Goal: Transaction & Acquisition: Subscribe to service/newsletter

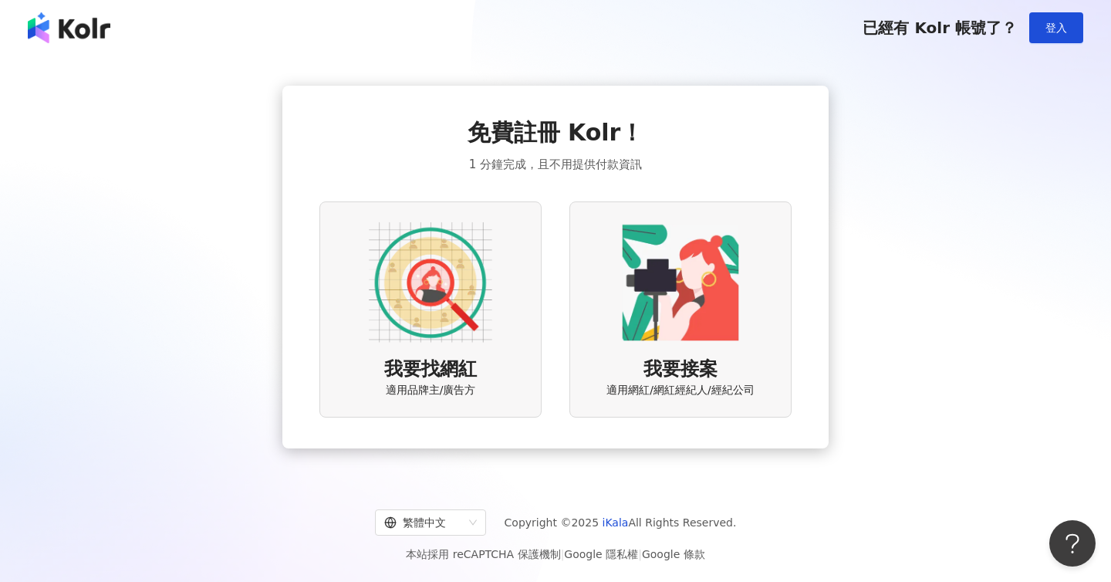
click at [385, 316] on img at bounding box center [430, 282] width 123 height 123
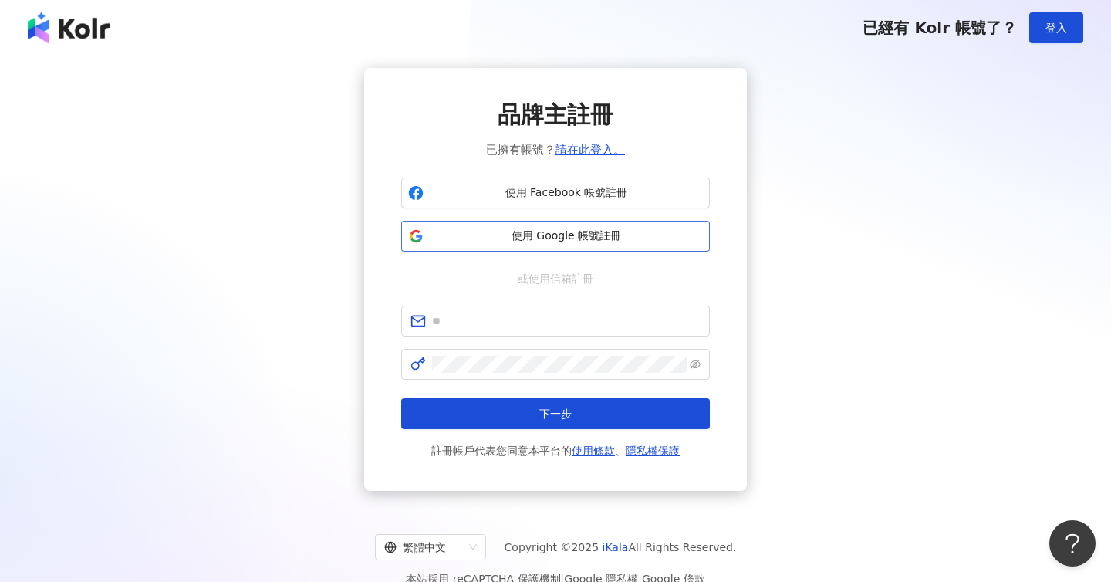
click at [566, 243] on button "使用 Google 帳號註冊" at bounding box center [555, 236] width 309 height 31
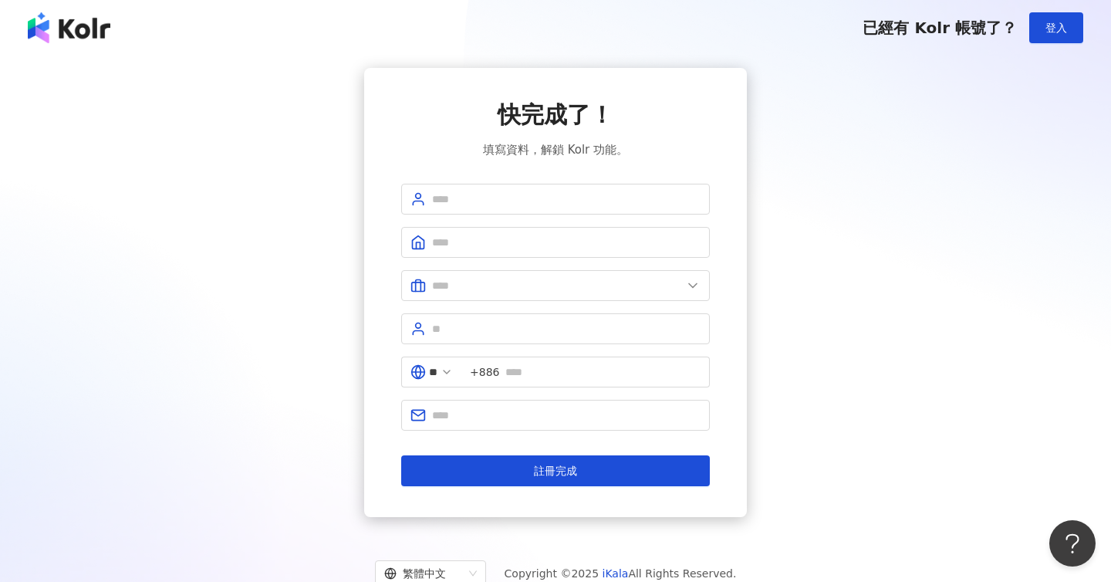
click at [63, 32] on img at bounding box center [69, 27] width 83 height 31
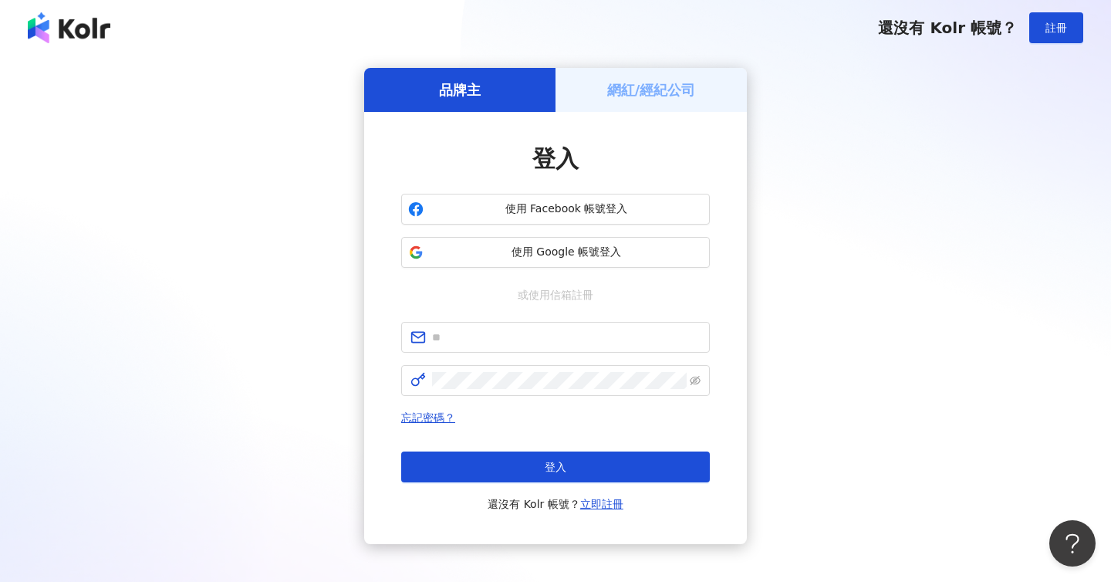
click at [10, 19] on div "還沒有 Kolr 帳號？ 註冊" at bounding box center [555, 28] width 1111 height 56
click at [663, 82] on h5 "網紅/經紀公司" at bounding box center [651, 89] width 89 height 19
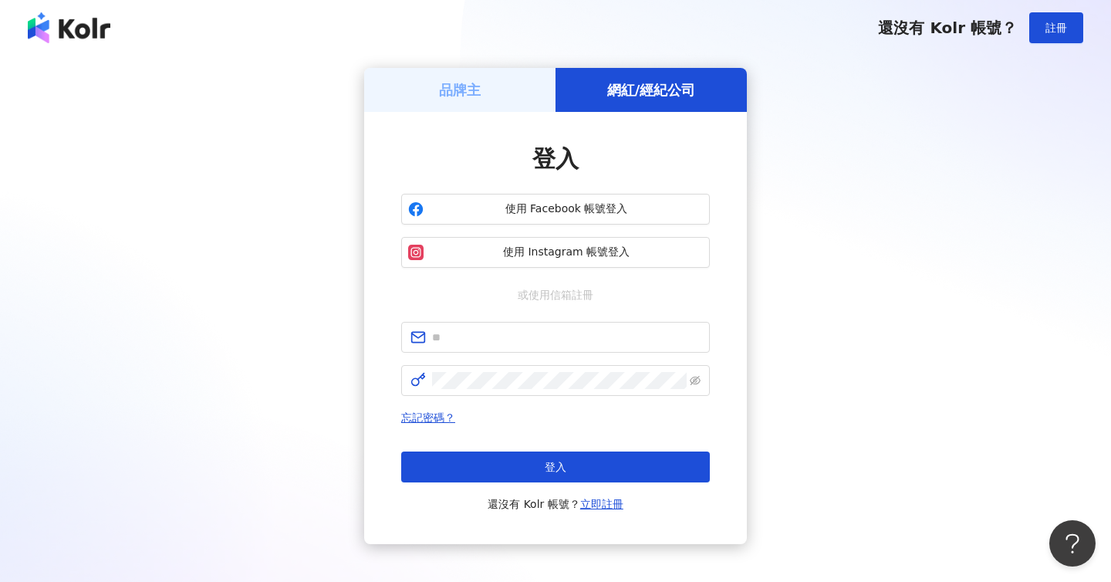
click at [528, 88] on div "品牌主" at bounding box center [459, 90] width 191 height 44
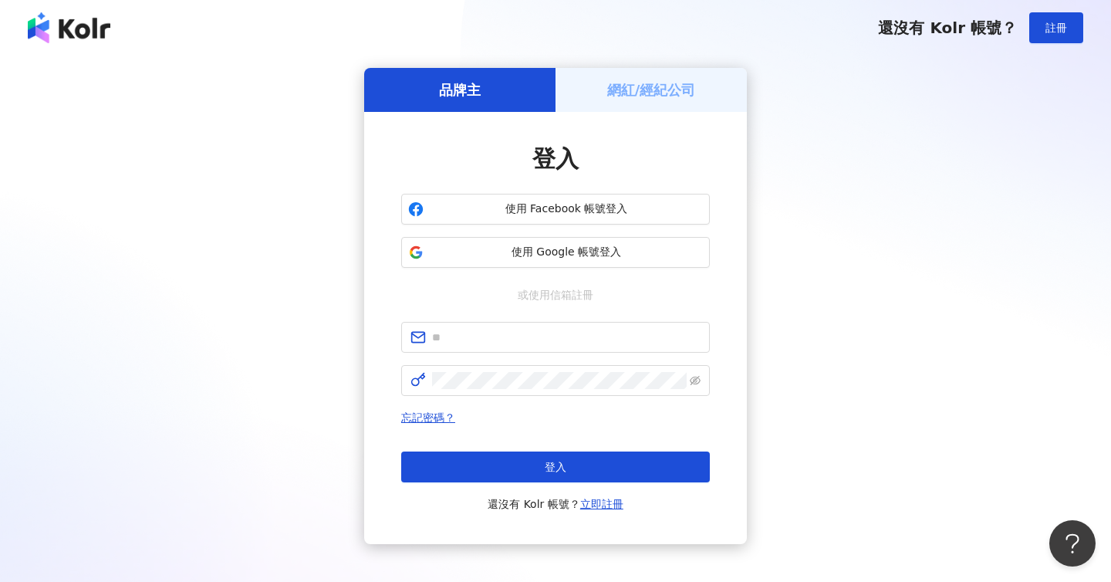
click at [59, 27] on img at bounding box center [69, 27] width 83 height 31
